Goal: Information Seeking & Learning: Learn about a topic

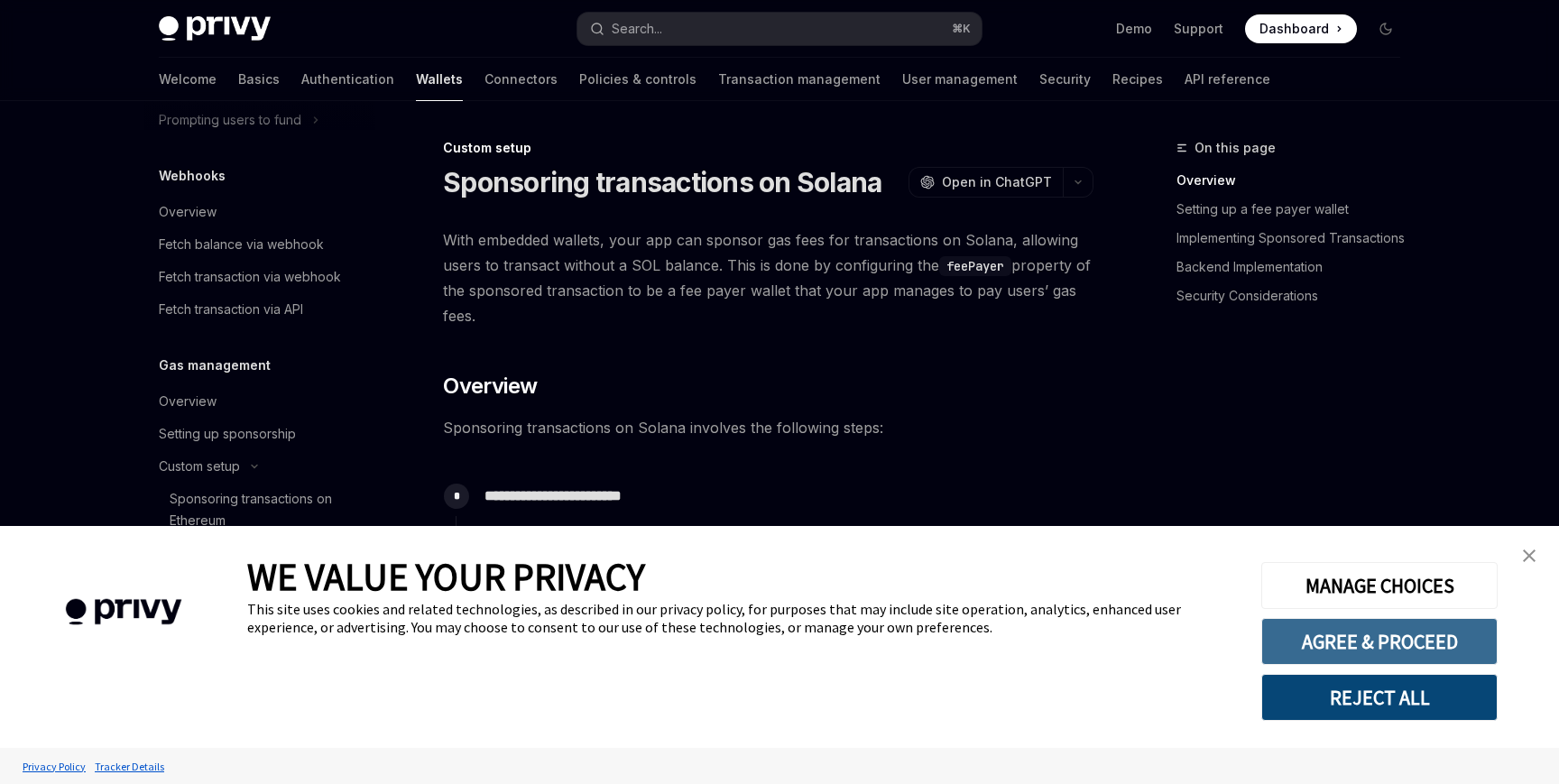
click at [1384, 625] on button "AGREE & PROCEED" at bounding box center [1380, 642] width 237 height 47
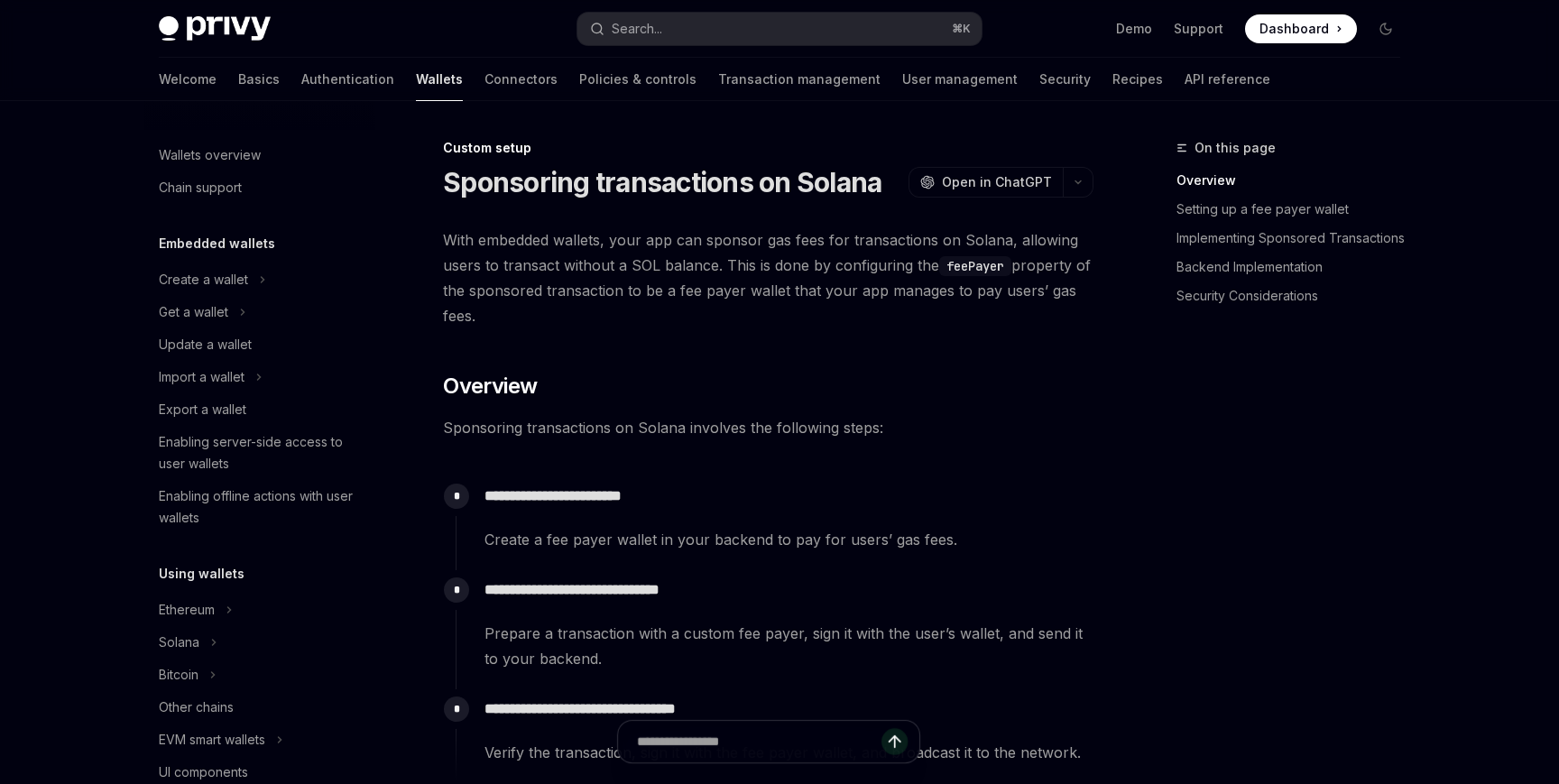
scroll to position [874, 0]
